Goal: Register for event/course

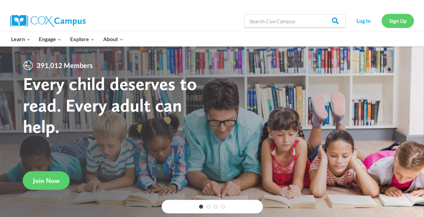
click at [392, 21] on link "Sign Up" at bounding box center [398, 21] width 32 height 14
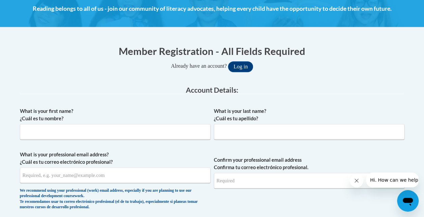
scroll to position [96, 0]
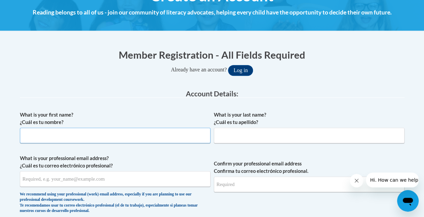
click at [89, 137] on input "What is your first name? ¿Cuál es tu nombre?" at bounding box center [115, 136] width 191 height 16
type input "Morgan"
click at [236, 137] on input "What is your last name? ¿Cuál es tu apellido?" at bounding box center [309, 136] width 191 height 16
type input "Bradford"
click at [106, 182] on input "What is your professional email address? ¿Cuál es tu correo electrónico profesi…" at bounding box center [115, 179] width 191 height 16
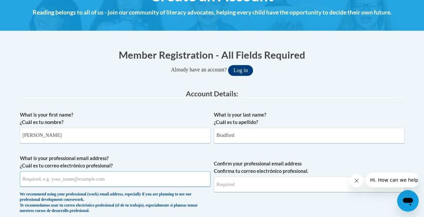
type input "morganbradford2005@gmail.com"
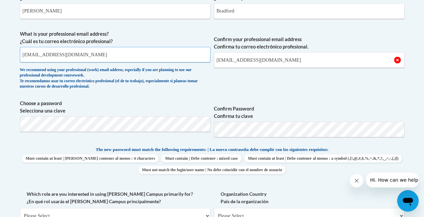
scroll to position [236, 0]
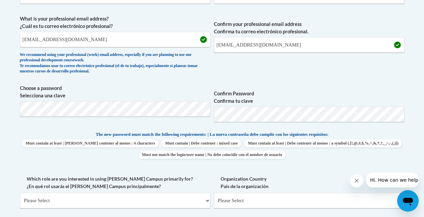
click at [285, 97] on label "Confirm Password Confirma tu clave" at bounding box center [309, 97] width 191 height 15
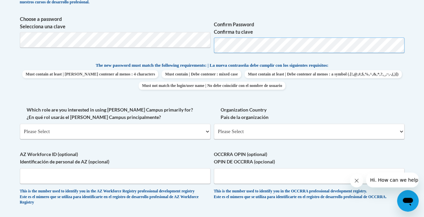
scroll to position [312, 0]
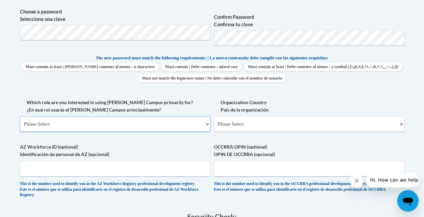
click at [100, 130] on select "Please Select College/University | Colegio/Universidad Community/Nonprofit Part…" at bounding box center [115, 124] width 191 height 16
select select "fbf2d438-af2f-41f8-98f1-81c410e29de3"
click at [20, 116] on select "Please Select College/University | Colegio/Universidad Community/Nonprofit Part…" at bounding box center [115, 124] width 191 height 16
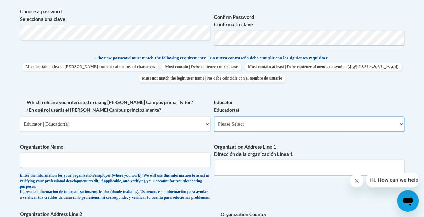
click at [250, 121] on select "Please Select Early Learning/Daycare Teacher/Family Home Care Provider | Maestr…" at bounding box center [309, 124] width 191 height 16
select select "5e2af403-4f2c-4e49-a02f-103e55d7b75b"
click at [214, 116] on select "Please Select Early Learning/Daycare Teacher/Family Home Care Provider | Maestr…" at bounding box center [309, 124] width 191 height 16
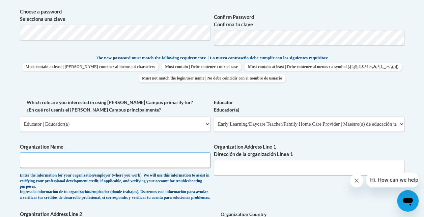
click at [88, 163] on input "Organization Name" at bounding box center [115, 161] width 191 height 16
type input "Betsy Mills Learning Tree"
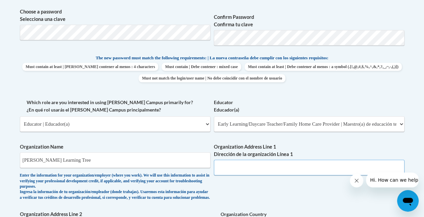
click at [269, 163] on input "Organization Address Line 1 Dirección de la organización Línea 1" at bounding box center [309, 168] width 191 height 16
click at [255, 178] on div "Organization Address Line 1 Dirección de la organización Línea 1" at bounding box center [309, 161] width 191 height 37
click at [255, 162] on input "Organization Address Line 1 Dirección de la organización Línea 1" at bounding box center [309, 168] width 191 height 16
click at [218, 188] on div "What is your first name? ¿Cuál es tu nombre? Morgan What is your last name? ¿Cu…" at bounding box center [212, 105] width 385 height 426
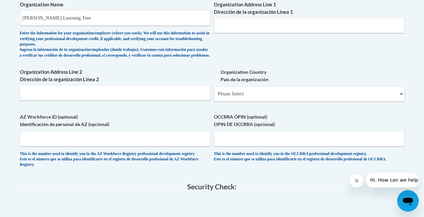
scroll to position [456, 0]
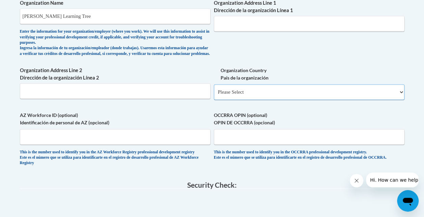
click at [259, 98] on select "Please Select United States | Estados Unidos Outside of the United States | Fue…" at bounding box center [309, 92] width 191 height 16
select select "ad49bcad-a171-4b2e-b99c-48b446064914"
click at [214, 90] on select "Please Select United States | Estados Unidos Outside of the United States | Fue…" at bounding box center [309, 92] width 191 height 16
select select
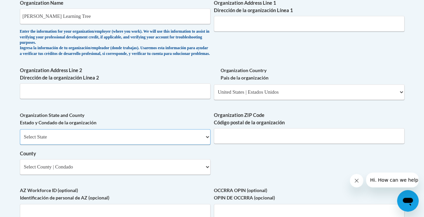
click at [109, 141] on select "Select State Alabama Alaska Arizona Arkansas California Colorado Connecticut De…" at bounding box center [115, 137] width 191 height 16
select select "Ohio"
click at [20, 134] on select "Select State Alabama Alaska Arizona Arkansas California Colorado Connecticut De…" at bounding box center [115, 137] width 191 height 16
click at [255, 20] on input "Organization Address Line 1 Dirección de la organización Línea 1" at bounding box center [309, 24] width 191 height 16
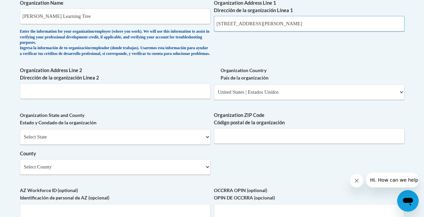
type input "300 Fourth St Marietta"
click at [249, 138] on input "Organization ZIP Code Código postal de la organización" at bounding box center [309, 136] width 191 height 16
type input "45750"
click at [116, 168] on select "Select County Adams Allen Ashland Ashtabula Athens Auglaize Belmont Brown Butle…" at bounding box center [115, 167] width 191 height 16
select select "Washington"
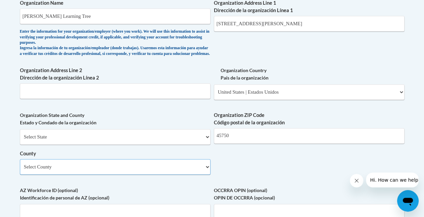
click at [20, 164] on select "Select County Adams Allen Ashland Ashtabula Athens Auglaize Belmont Brown Butle…" at bounding box center [115, 167] width 191 height 16
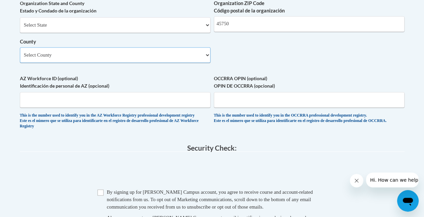
scroll to position [569, 0]
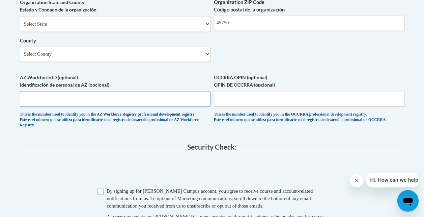
click at [102, 107] on input "AZ Workforce ID (optional) Identificación de personal de AZ (opcional)" at bounding box center [115, 99] width 191 height 16
click at [252, 101] on input "OCCRRA OPIN (optional) OPIN DE OCCRRA (opcional)" at bounding box center [309, 99] width 191 height 16
type input "1145-0607"
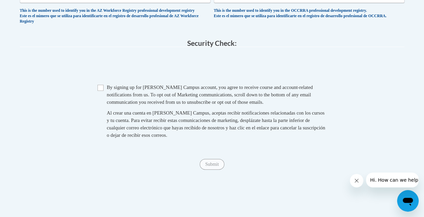
scroll to position [677, 0]
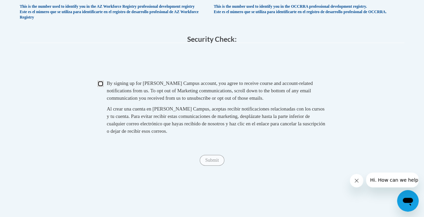
click at [102, 87] on input "Checkbox" at bounding box center [101, 84] width 6 height 6
checkbox input "true"
click at [207, 166] on input "Submit" at bounding box center [212, 160] width 24 height 11
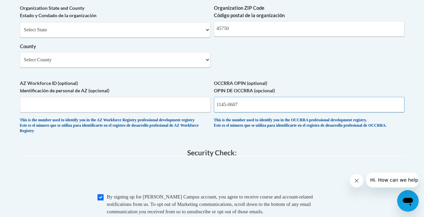
scroll to position [563, 0]
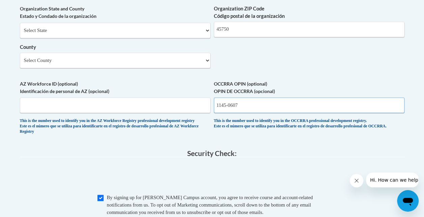
click at [231, 110] on input "1145-0607" at bounding box center [309, 106] width 191 height 16
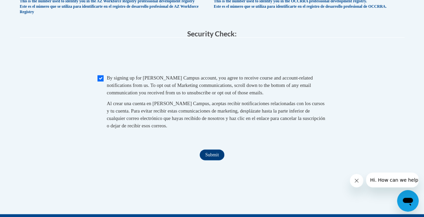
scroll to position [687, 0]
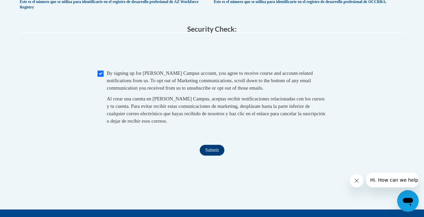
type input "11450607"
click at [208, 156] on input "Submit" at bounding box center [212, 150] width 24 height 11
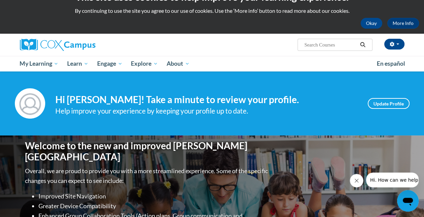
scroll to position [10, 0]
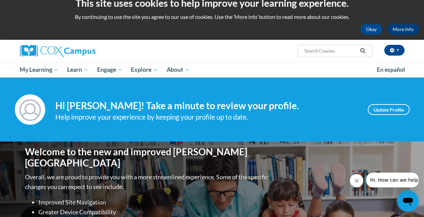
click at [329, 51] on input "Search..." at bounding box center [331, 51] width 54 height 8
type input "Meaningful Conversations PS/PK"
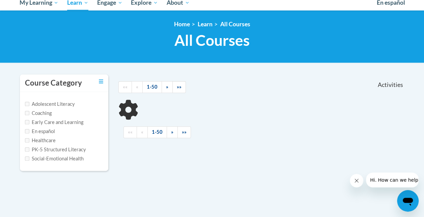
scroll to position [79, 0]
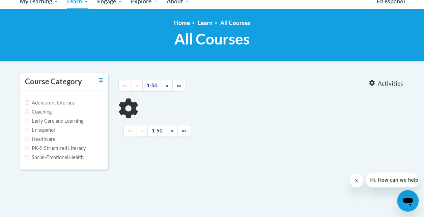
type input "Meaningful Conversations PS/PK"
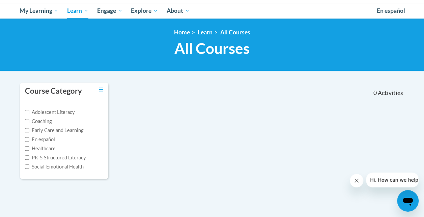
scroll to position [69, 0]
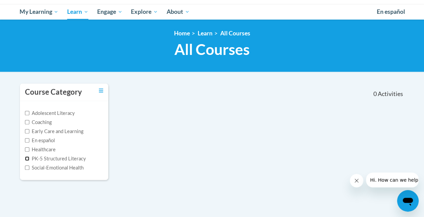
click at [25, 158] on input "PK-5 Structured Literacy" at bounding box center [27, 159] width 4 height 4
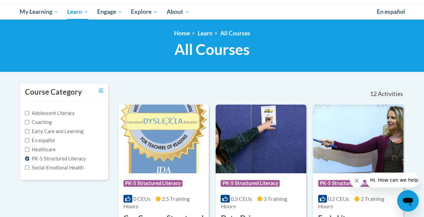
click at [27, 157] on input "PK-5 Structured Literacy" at bounding box center [27, 159] width 4 height 4
checkbox input "false"
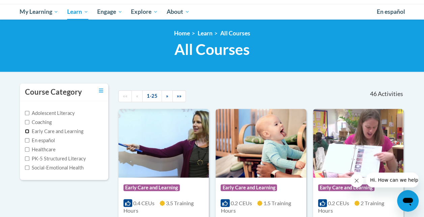
click at [26, 130] on input "Early Care and Learning" at bounding box center [27, 131] width 4 height 4
checkbox input "true"
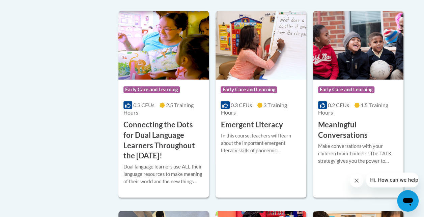
scroll to position [371, 0]
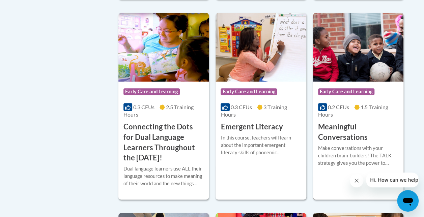
click at [344, 117] on div "0.2 CEUs 1.5 Training Hours" at bounding box center [358, 111] width 80 height 15
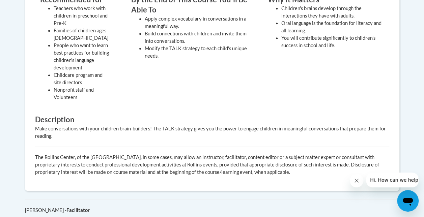
scroll to position [295, 0]
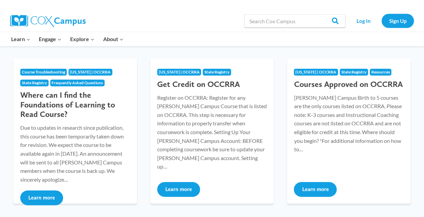
scroll to position [87, 0]
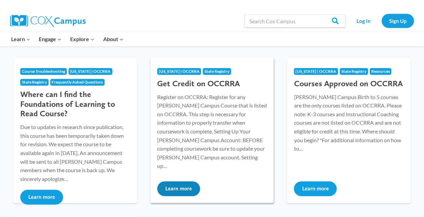
click at [217, 117] on p "Register on OCCRRA: Register for any [PERSON_NAME] Campus Course that is listed…" at bounding box center [212, 132] width 110 height 78
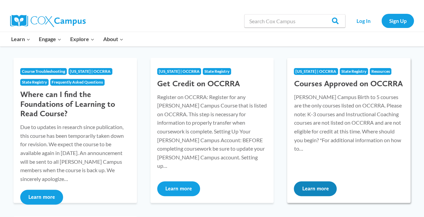
click at [331, 108] on p "[PERSON_NAME] Campus Birth to 5 courses are the only courses listed on OCCRRA. …" at bounding box center [349, 123] width 110 height 60
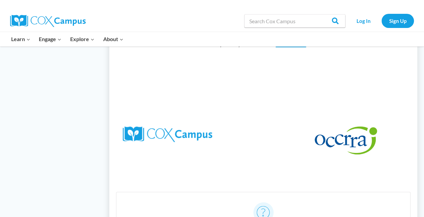
scroll to position [390, 0]
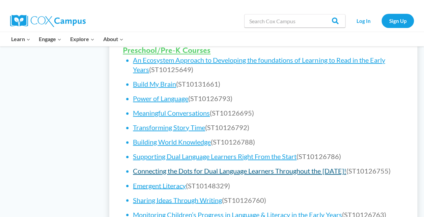
scroll to position [444, 0]
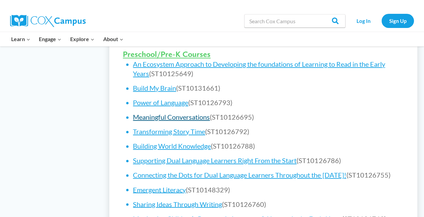
click at [177, 113] on link "Meaningful Conversations" at bounding box center [171, 117] width 77 height 8
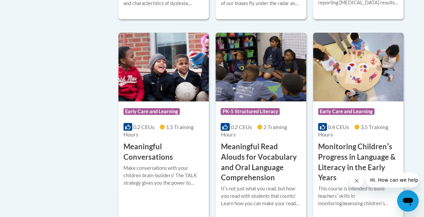
scroll to position [1106, 0]
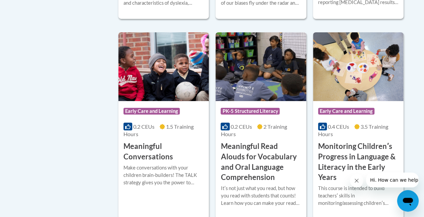
click at [134, 164] on div "Make conversations with your children brain-builders! The TALK strategy gives y…" at bounding box center [164, 175] width 80 height 22
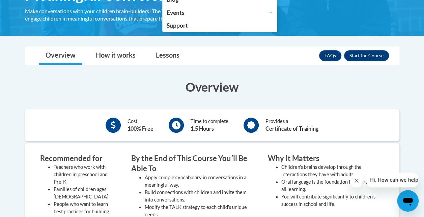
scroll to position [133, 0]
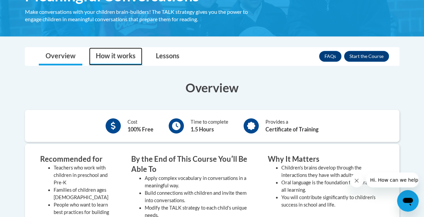
click at [119, 54] on link "How it works" at bounding box center [115, 57] width 53 height 18
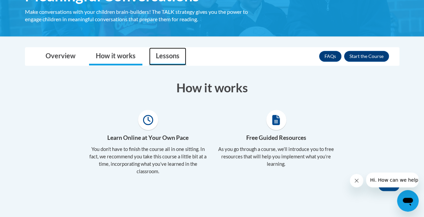
click at [160, 56] on link "Lessons" at bounding box center [167, 57] width 37 height 18
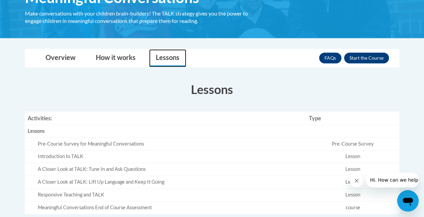
scroll to position [131, 0]
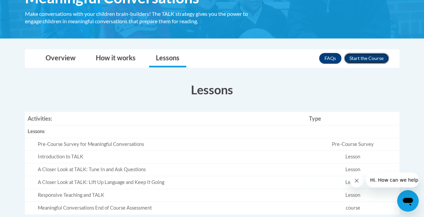
click at [362, 56] on button "Enroll" at bounding box center [366, 58] width 45 height 11
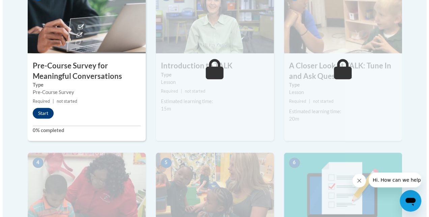
scroll to position [251, 0]
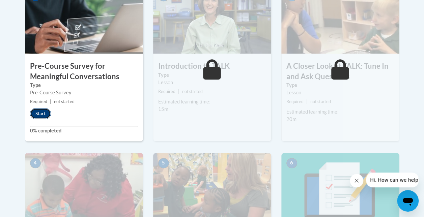
click at [39, 112] on button "Start" at bounding box center [40, 113] width 21 height 11
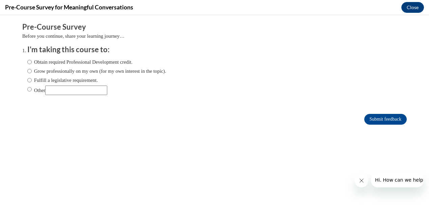
scroll to position [0, 0]
click at [27, 62] on input "Obtain required Professional Development credit." at bounding box center [29, 61] width 4 height 7
radio input "true"
click at [365, 118] on input "Submit feedback" at bounding box center [386, 119] width 43 height 11
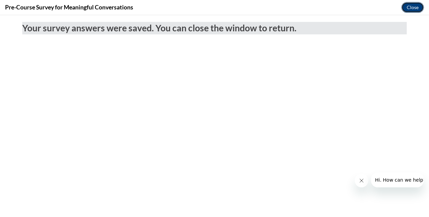
click at [410, 7] on button "Close" at bounding box center [413, 7] width 23 height 11
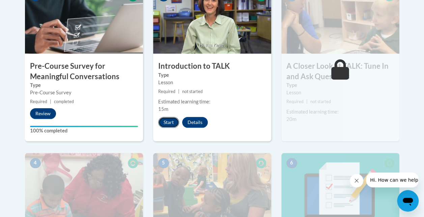
click at [171, 124] on button "Start" at bounding box center [168, 122] width 21 height 11
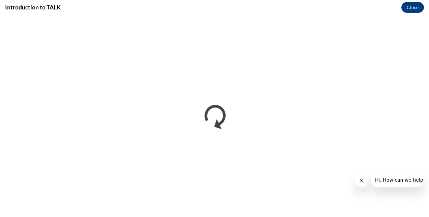
click at [359, 182] on icon "Close message from company" at bounding box center [361, 180] width 5 height 5
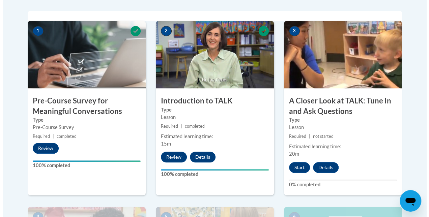
scroll to position [216, 0]
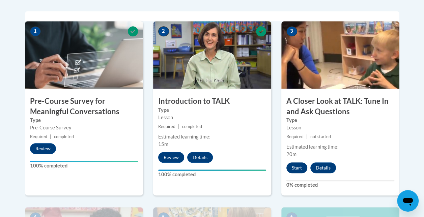
click at [291, 169] on button "Start" at bounding box center [297, 168] width 21 height 11
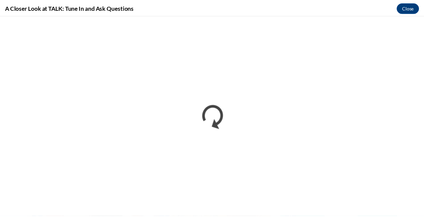
scroll to position [0, 0]
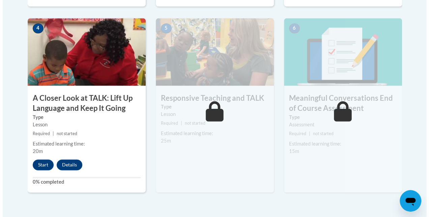
scroll to position [406, 0]
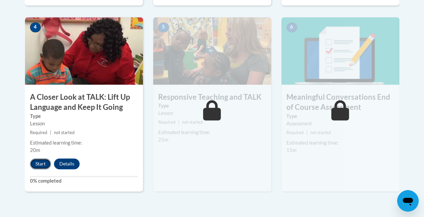
click at [42, 165] on button "Start" at bounding box center [40, 164] width 21 height 11
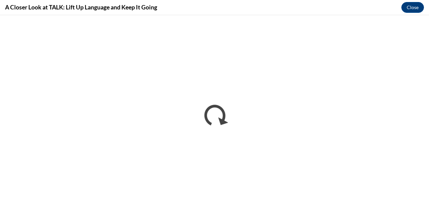
scroll to position [0, 0]
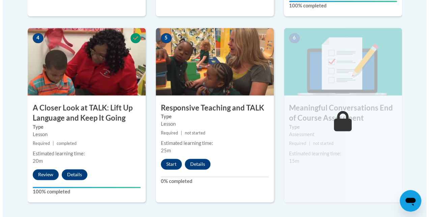
scroll to position [398, 0]
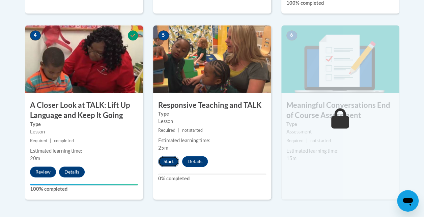
click at [166, 161] on button "Start" at bounding box center [168, 161] width 21 height 11
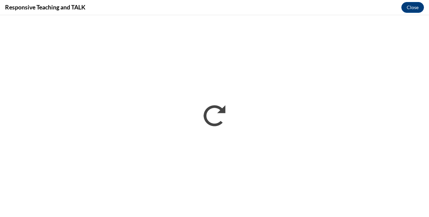
scroll to position [0, 0]
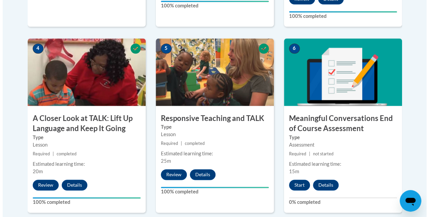
scroll to position [388, 0]
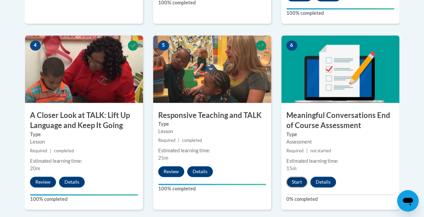
click at [297, 179] on button "Start" at bounding box center [297, 182] width 21 height 11
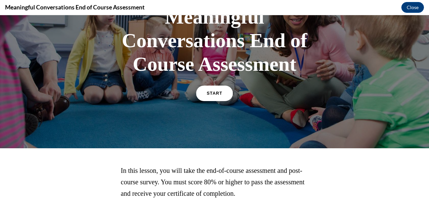
scroll to position [94, 0]
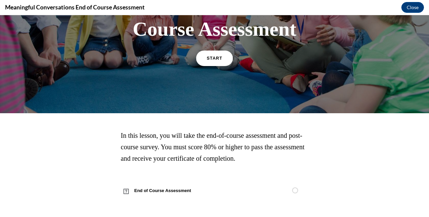
click at [213, 57] on span "START" at bounding box center [215, 58] width 16 height 5
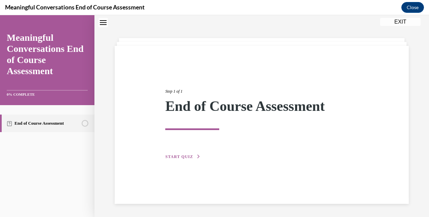
scroll to position [21, 0]
click at [180, 157] on span "START QUIZ" at bounding box center [179, 156] width 28 height 5
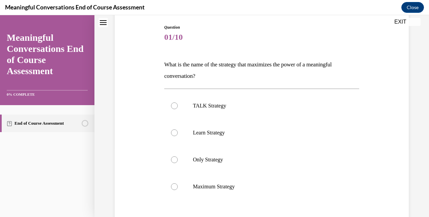
scroll to position [72, 0]
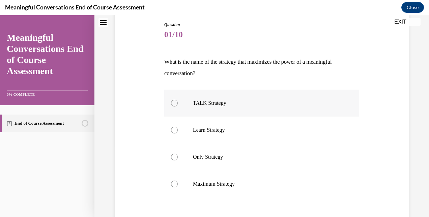
click at [238, 101] on p "TALK Strategy" at bounding box center [268, 103] width 150 height 7
click at [178, 101] on input "TALK Strategy" at bounding box center [174, 103] width 7 height 7
radio input "true"
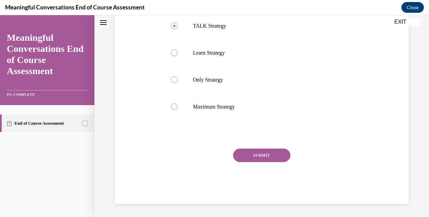
click at [268, 158] on button "SUBMIT" at bounding box center [261, 156] width 57 height 14
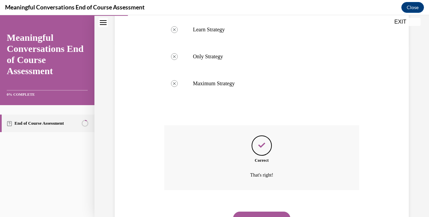
scroll to position [204, 0]
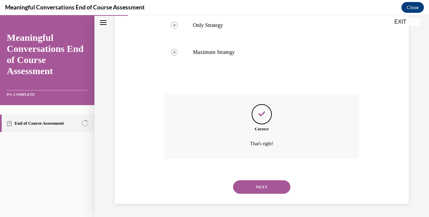
click at [265, 187] on button "NEXT" at bounding box center [261, 188] width 57 height 14
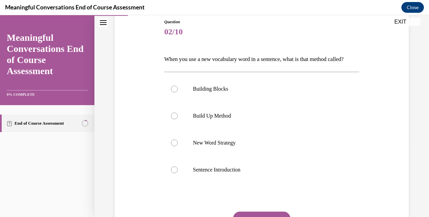
scroll to position [79, 0]
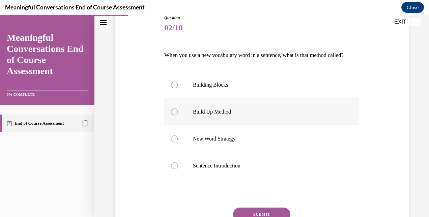
click at [243, 115] on p "Build Up Method" at bounding box center [268, 112] width 150 height 7
click at [178, 115] on input "Build Up Method" at bounding box center [174, 112] width 7 height 7
radio input "true"
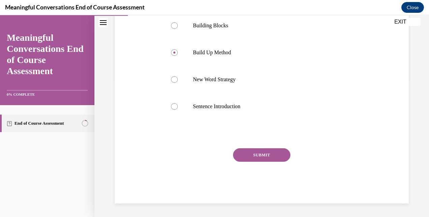
click at [260, 162] on button "SUBMIT" at bounding box center [261, 156] width 57 height 14
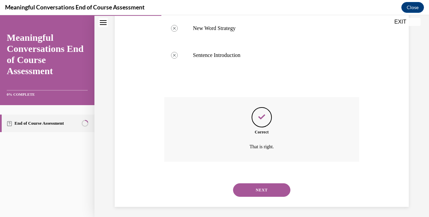
scroll to position [204, 0]
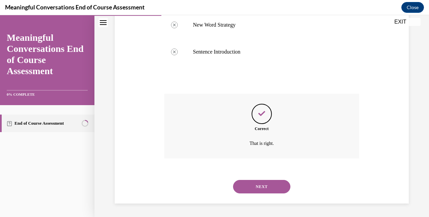
click at [262, 193] on button "NEXT" at bounding box center [261, 187] width 57 height 14
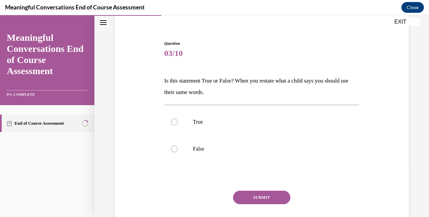
scroll to position [56, 0]
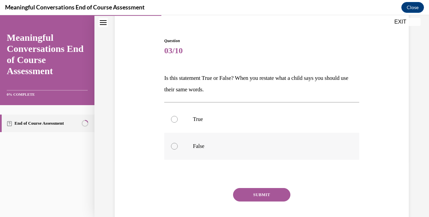
click at [233, 147] on p "False" at bounding box center [268, 146] width 150 height 7
click at [178, 147] on input "False" at bounding box center [174, 146] width 7 height 7
radio input "true"
click at [264, 194] on button "SUBMIT" at bounding box center [261, 195] width 57 height 14
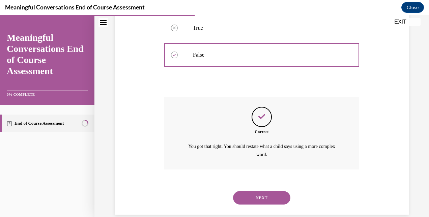
scroll to position [158, 0]
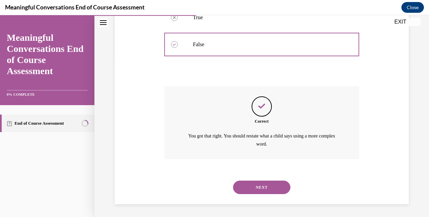
click at [266, 187] on button "NEXT" at bounding box center [261, 188] width 57 height 14
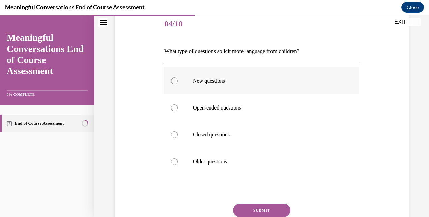
scroll to position [88, 0]
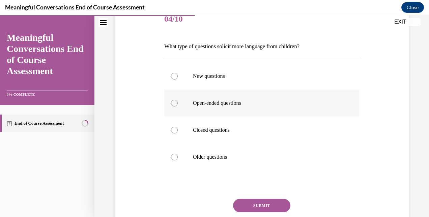
click at [245, 106] on p "Open-ended questions" at bounding box center [268, 103] width 150 height 7
click at [178, 106] on input "Open-ended questions" at bounding box center [174, 103] width 7 height 7
radio input "true"
click at [266, 201] on button "SUBMIT" at bounding box center [261, 206] width 57 height 14
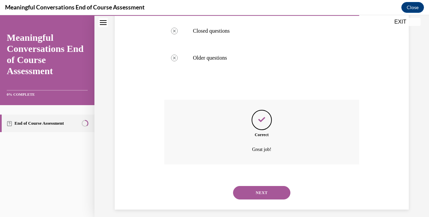
scroll to position [193, 0]
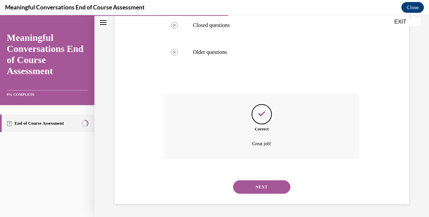
click at [257, 189] on button "NEXT" at bounding box center [261, 188] width 57 height 14
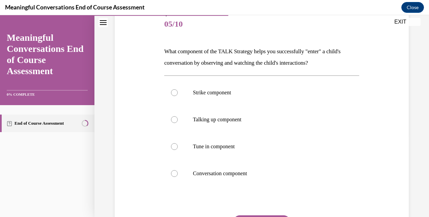
scroll to position [82, 0]
click at [259, 145] on p "Tune in component" at bounding box center [268, 147] width 150 height 7
click at [178, 145] on input "Tune in component" at bounding box center [174, 147] width 7 height 7
radio input "true"
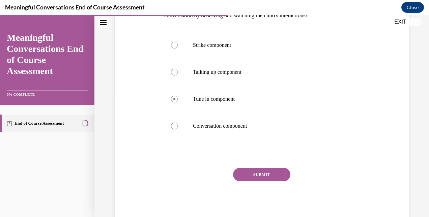
click at [262, 176] on button "SUBMIT" at bounding box center [261, 175] width 57 height 14
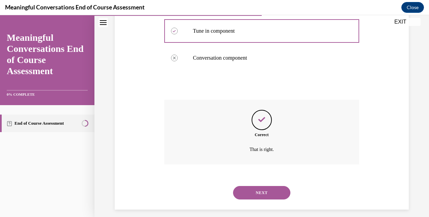
scroll to position [204, 0]
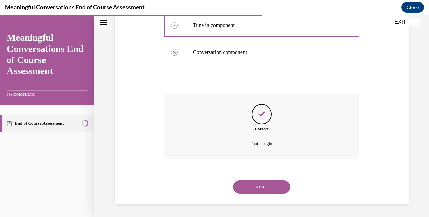
click at [260, 186] on button "NEXT" at bounding box center [261, 188] width 57 height 14
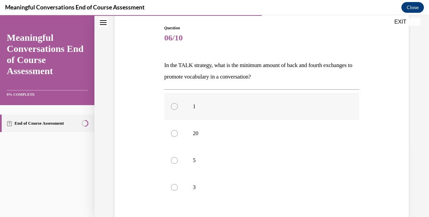
scroll to position [74, 0]
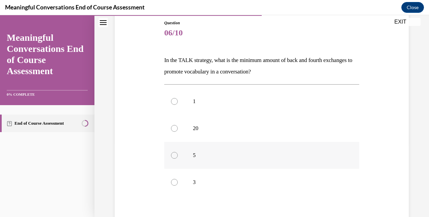
click at [230, 152] on p "5" at bounding box center [268, 155] width 150 height 7
click at [178, 152] on input "5" at bounding box center [174, 155] width 7 height 7
radio input "true"
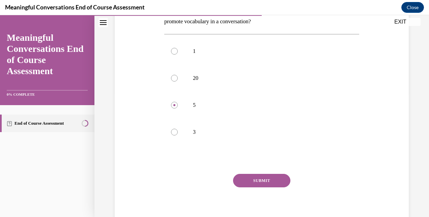
click at [253, 181] on button "SUBMIT" at bounding box center [261, 181] width 57 height 14
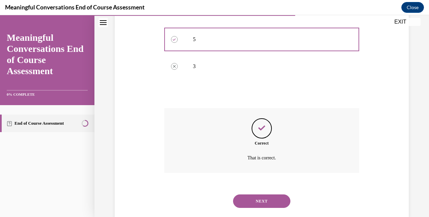
scroll to position [204, 0]
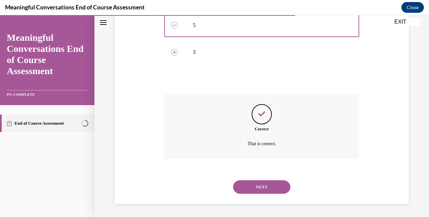
click at [268, 188] on button "NEXT" at bounding box center [261, 188] width 57 height 14
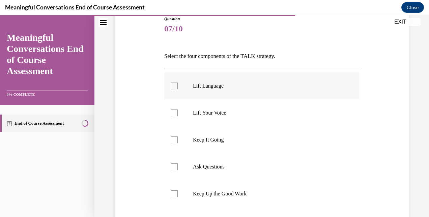
scroll to position [84, 0]
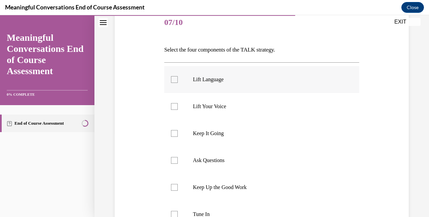
click at [240, 80] on p "Lift Language" at bounding box center [268, 79] width 150 height 7
click at [178, 80] on input "Lift Language" at bounding box center [174, 79] width 7 height 7
checkbox input "true"
click at [234, 133] on p "Keep It Going" at bounding box center [268, 133] width 150 height 7
click at [178, 133] on input "Keep It Going" at bounding box center [174, 133] width 7 height 7
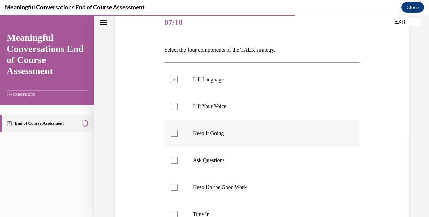
checkbox input "true"
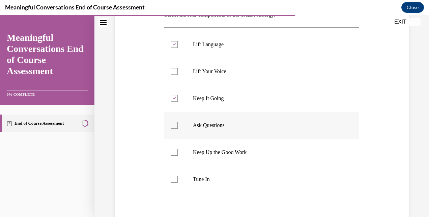
click at [227, 128] on p "Ask Questions" at bounding box center [268, 125] width 150 height 7
click at [178, 128] on input "Ask Questions" at bounding box center [174, 125] width 7 height 7
checkbox input "true"
click at [228, 175] on label "Tune In" at bounding box center [261, 179] width 195 height 27
click at [178, 176] on input "Tune In" at bounding box center [174, 179] width 7 height 7
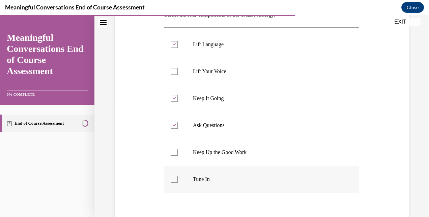
checkbox input "true"
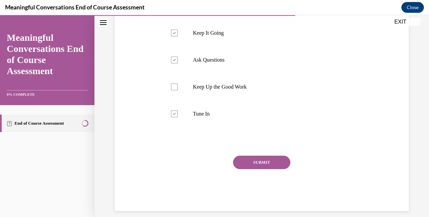
click at [260, 166] on button "SUBMIT" at bounding box center [261, 163] width 57 height 14
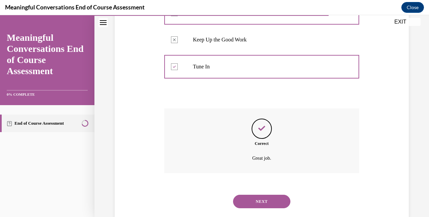
scroll to position [247, 0]
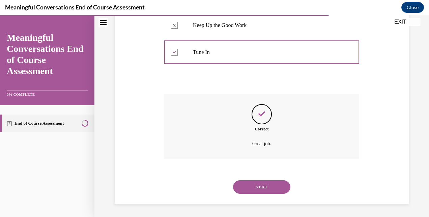
click at [261, 197] on div "NEXT" at bounding box center [261, 187] width 195 height 27
click at [261, 188] on button "NEXT" at bounding box center [261, 188] width 57 height 14
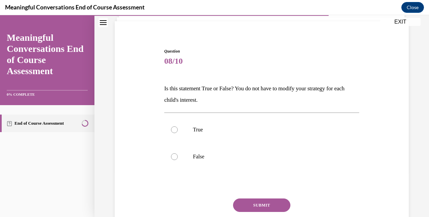
scroll to position [49, 0]
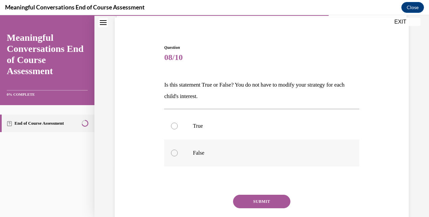
click at [239, 156] on p "False" at bounding box center [268, 153] width 150 height 7
click at [178, 156] on input "False" at bounding box center [174, 153] width 7 height 7
radio input "true"
click at [266, 199] on button "SUBMIT" at bounding box center [261, 202] width 57 height 14
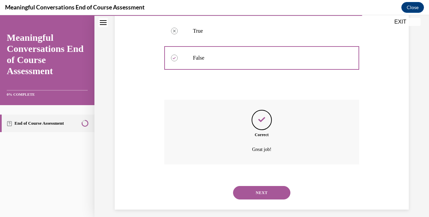
scroll to position [150, 0]
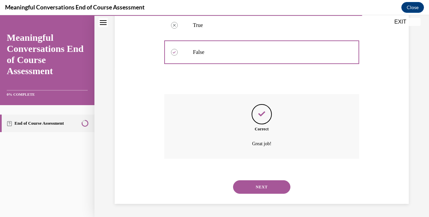
click at [256, 183] on button "NEXT" at bounding box center [261, 188] width 57 height 14
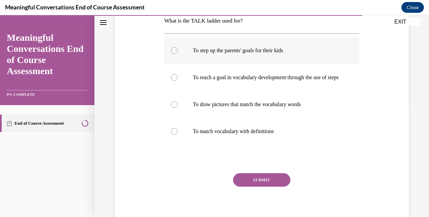
scroll to position [109, 0]
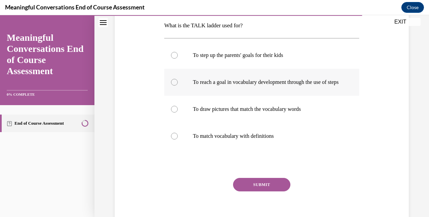
click at [273, 86] on p "To reach a goal in vocabulary development through the use of steps" at bounding box center [268, 82] width 150 height 7
click at [178, 86] on input "To reach a goal in vocabulary development through the use of steps" at bounding box center [174, 82] width 7 height 7
radio input "true"
click at [266, 190] on button "SUBMIT" at bounding box center [261, 185] width 57 height 14
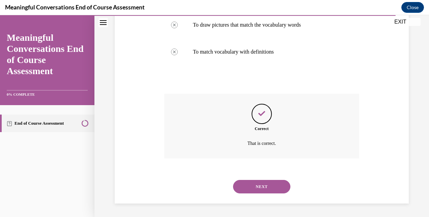
scroll to position [199, 0]
click at [262, 188] on button "NEXT" at bounding box center [261, 187] width 57 height 14
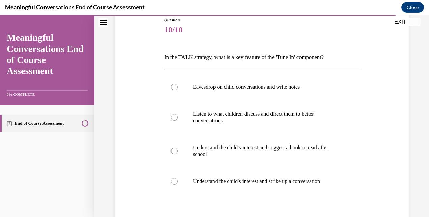
scroll to position [82, 0]
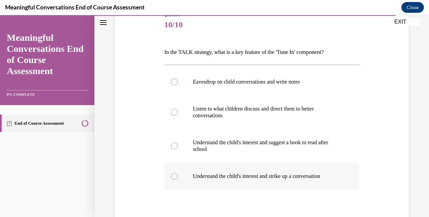
click at [272, 180] on label "Understand the child's interest and strike up a conversation" at bounding box center [261, 176] width 195 height 27
click at [178, 180] on input "Understand the child's interest and strike up a conversation" at bounding box center [174, 176] width 7 height 7
radio input "true"
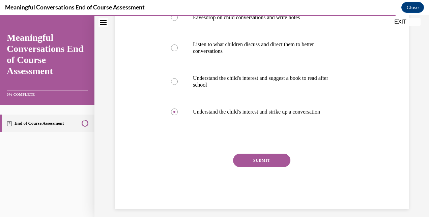
click at [267, 164] on button "SUBMIT" at bounding box center [261, 161] width 57 height 14
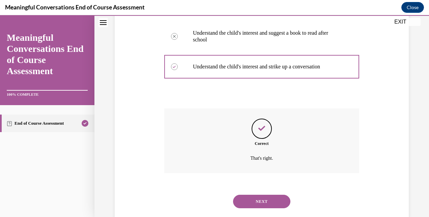
scroll to position [206, 0]
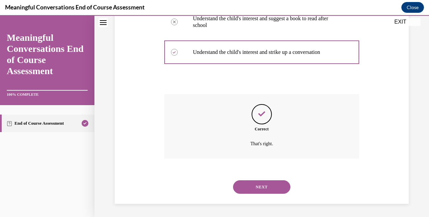
click at [263, 184] on button "NEXT" at bounding box center [261, 188] width 57 height 14
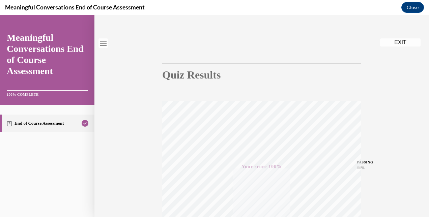
scroll to position [0, 0]
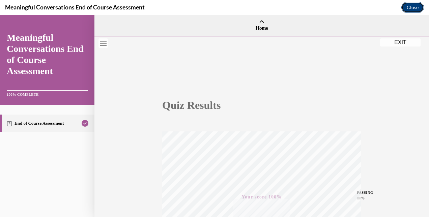
click at [411, 9] on button "Close" at bounding box center [413, 7] width 23 height 11
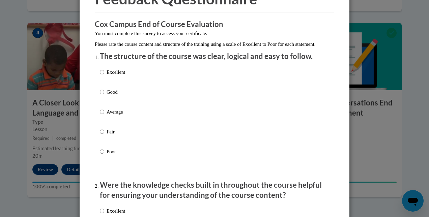
scroll to position [46, 0]
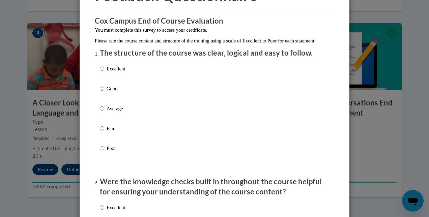
click at [110, 73] on p "Excellent" at bounding box center [116, 68] width 19 height 7
click at [104, 73] on input "Excellent" at bounding box center [102, 68] width 4 height 7
radio input "true"
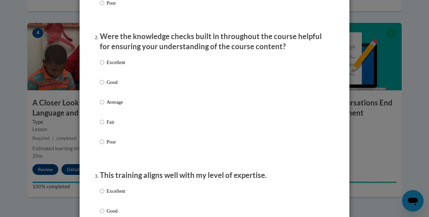
scroll to position [207, 0]
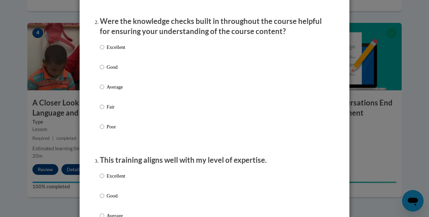
click at [120, 58] on label "Excellent" at bounding box center [112, 53] width 25 height 18
click at [104, 51] on input "Excellent" at bounding box center [102, 47] width 4 height 7
radio input "true"
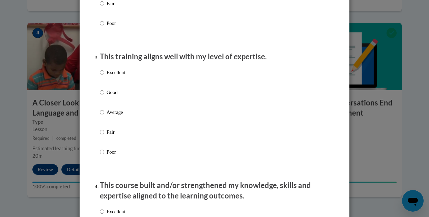
scroll to position [314, 0]
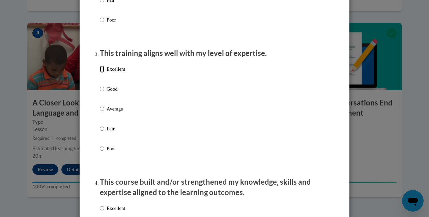
click at [100, 73] on input "Excellent" at bounding box center [102, 68] width 4 height 7
radio input "true"
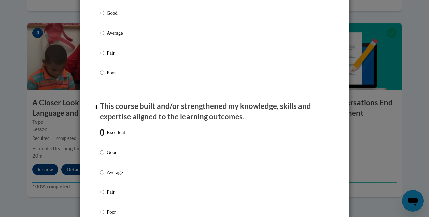
click at [101, 136] on input "Excellent" at bounding box center [102, 132] width 4 height 7
radio input "true"
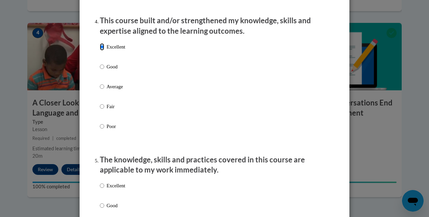
scroll to position [481, 0]
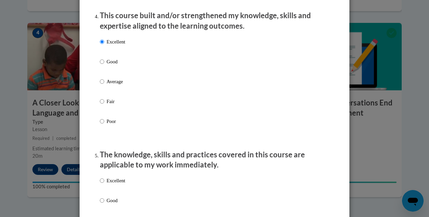
click at [107, 192] on label "Excellent" at bounding box center [112, 186] width 25 height 18
click at [104, 185] on input "Excellent" at bounding box center [102, 180] width 4 height 7
radio input "true"
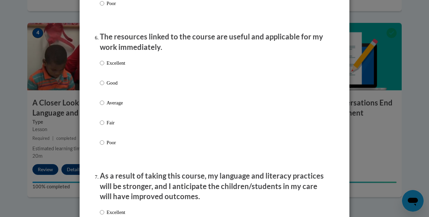
click at [115, 67] on p "Excellent" at bounding box center [116, 62] width 19 height 7
click at [104, 67] on input "Excellent" at bounding box center [102, 62] width 4 height 7
radio input "true"
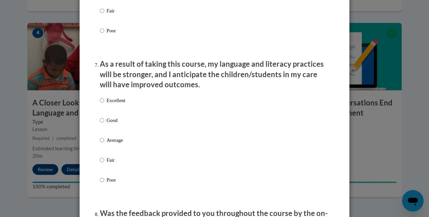
click at [105, 115] on label "Excellent" at bounding box center [112, 106] width 25 height 18
click at [104, 104] on input "Excellent" at bounding box center [102, 100] width 4 height 7
radio input "true"
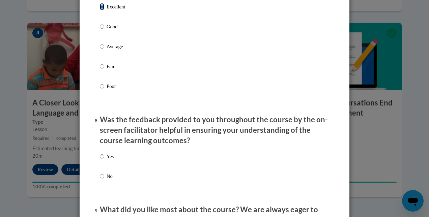
scroll to position [978, 0]
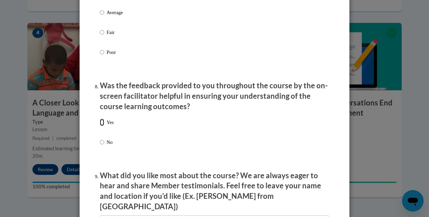
click at [100, 126] on input "Yes" at bounding box center [102, 122] width 4 height 7
radio input "true"
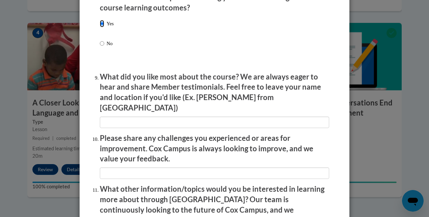
scroll to position [1088, 0]
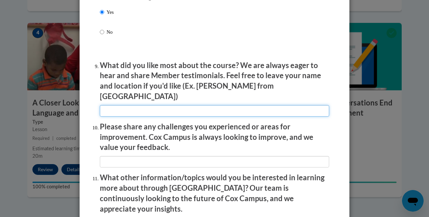
click at [149, 105] on input "textbox" at bounding box center [215, 110] width 230 height 11
type input "The short clips of actual classrooms"
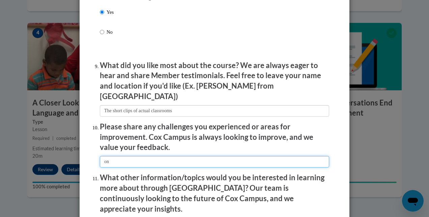
type input "o"
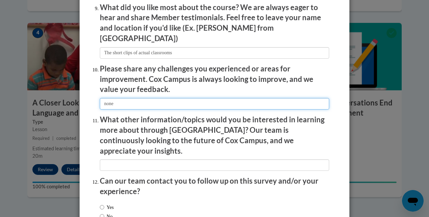
scroll to position [1157, 0]
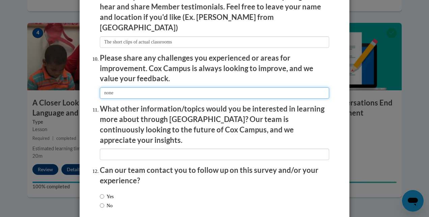
type input "none"
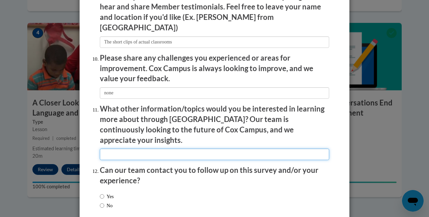
click at [153, 149] on input "textbox" at bounding box center [215, 154] width 230 height 11
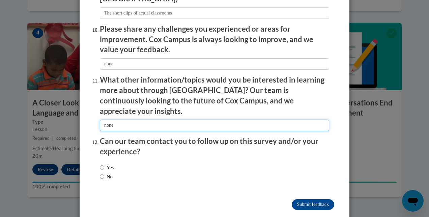
type input "none"
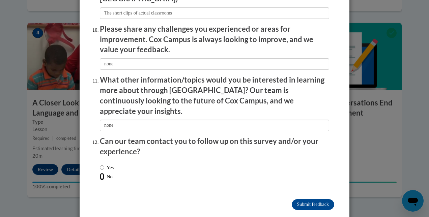
click at [101, 173] on input "No" at bounding box center [102, 176] width 4 height 7
radio input "true"
click at [316, 199] on input "Submit feedback" at bounding box center [313, 204] width 43 height 11
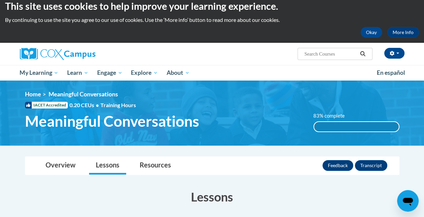
scroll to position [0, 0]
